Goal: Task Accomplishment & Management: Use online tool/utility

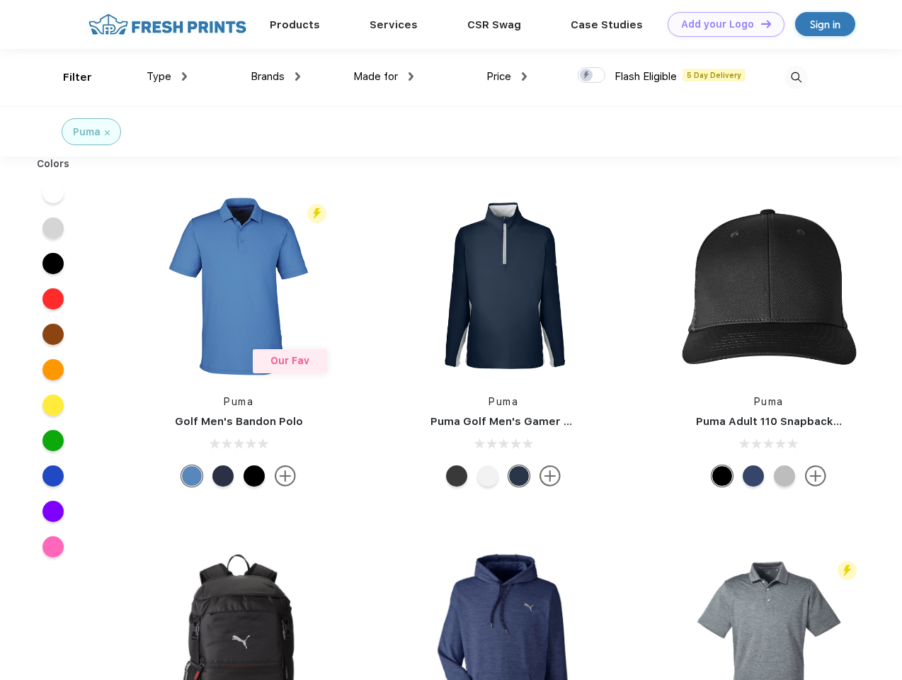
click at [721, 24] on link "Add your Logo Design Tool" at bounding box center [726, 24] width 117 height 25
click at [0, 0] on div "Design Tool" at bounding box center [0, 0] width 0 height 0
click at [760, 23] on link "Add your Logo Design Tool" at bounding box center [726, 24] width 117 height 25
click at [68, 77] on div "Filter" at bounding box center [77, 77] width 29 height 16
click at [167, 76] on span "Type" at bounding box center [159, 76] width 25 height 13
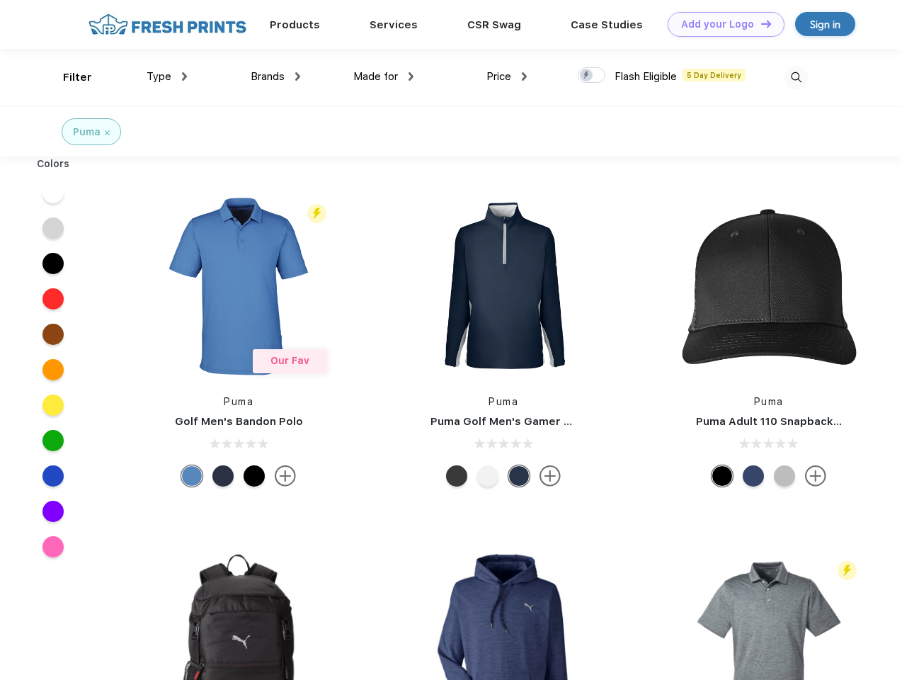
click at [275, 76] on span "Brands" at bounding box center [268, 76] width 34 height 13
click at [384, 76] on span "Made for" at bounding box center [375, 76] width 45 height 13
click at [507, 76] on span "Price" at bounding box center [498, 76] width 25 height 13
click at [592, 76] on div at bounding box center [592, 75] width 28 height 16
click at [587, 76] on input "checkbox" at bounding box center [582, 71] width 9 height 9
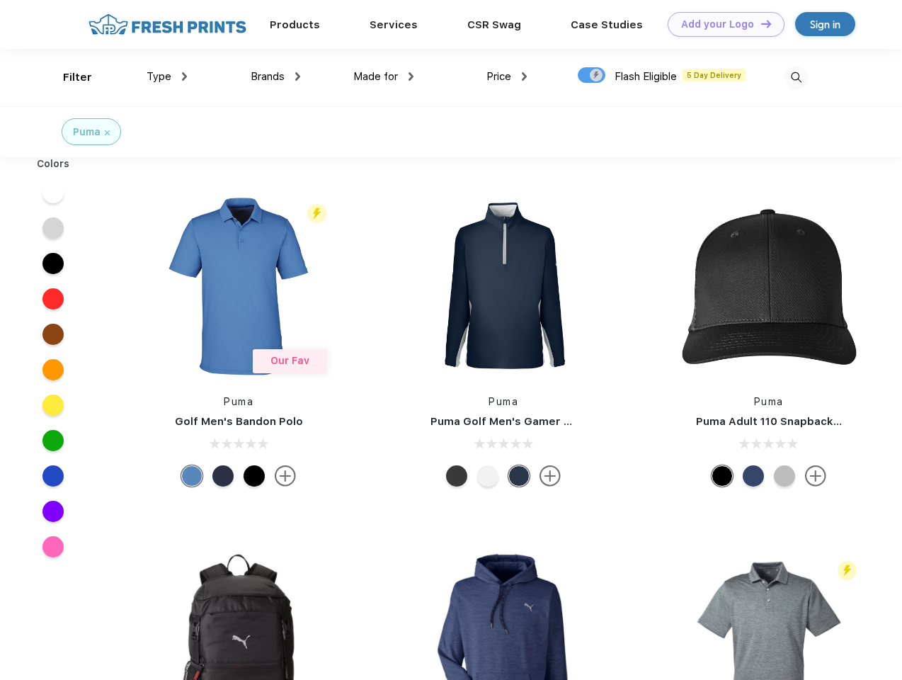
click at [796, 77] on img at bounding box center [795, 77] width 23 height 23
